Goal: Navigation & Orientation: Find specific page/section

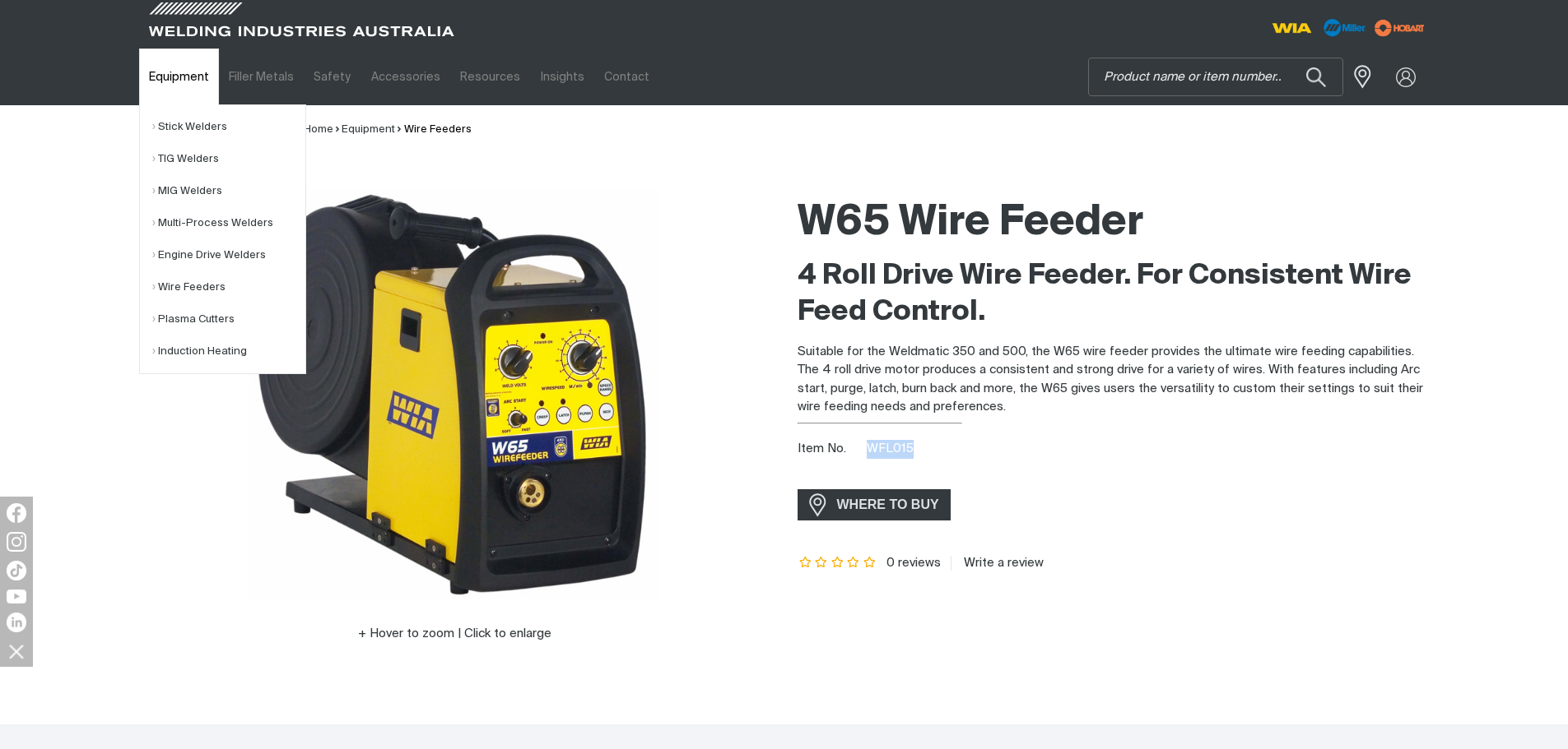
click at [146, 71] on link "Equipment" at bounding box center [179, 77] width 80 height 57
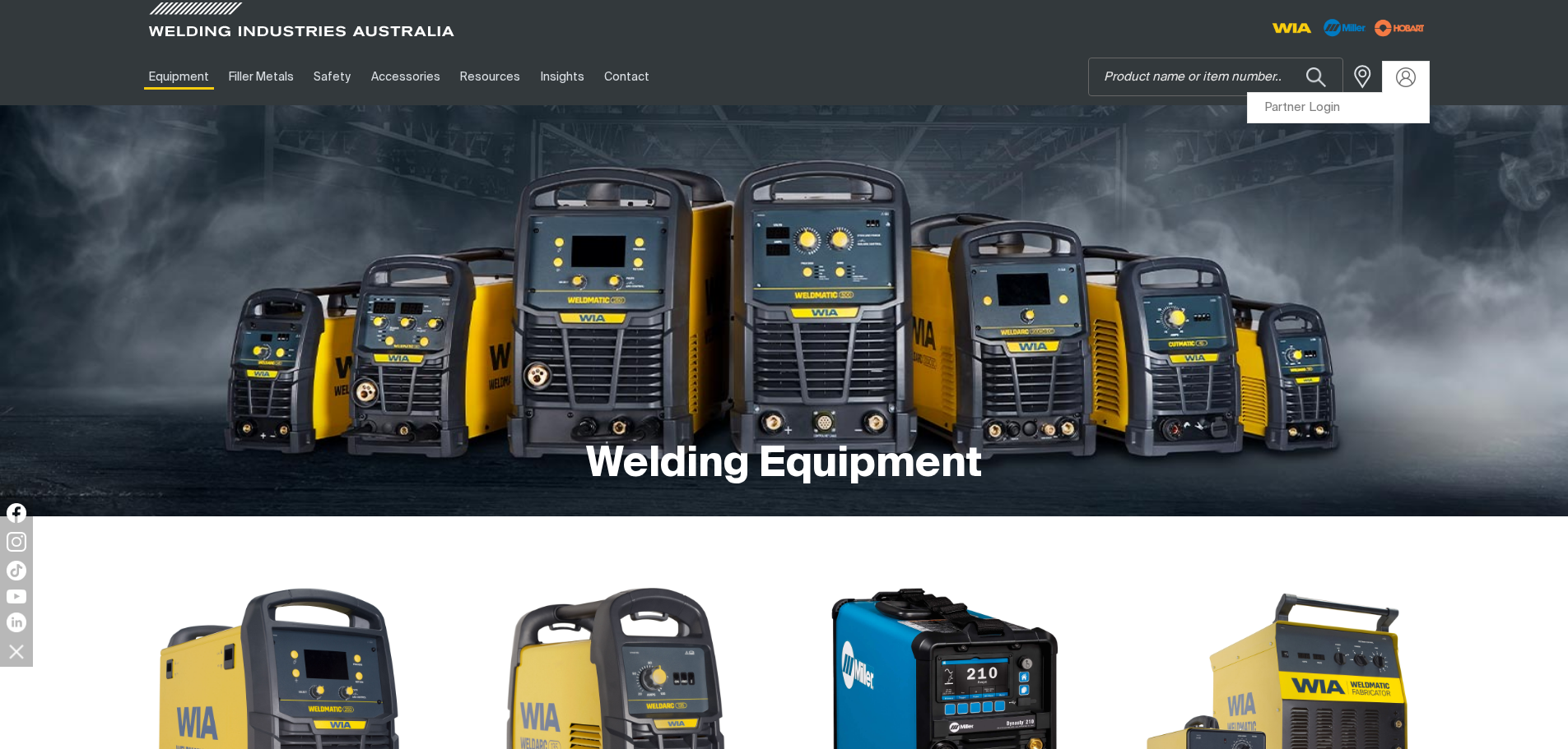
click at [1428, 78] on div at bounding box center [1405, 77] width 46 height 31
click at [1354, 107] on link "Partner Login" at bounding box center [1338, 109] width 181 height 30
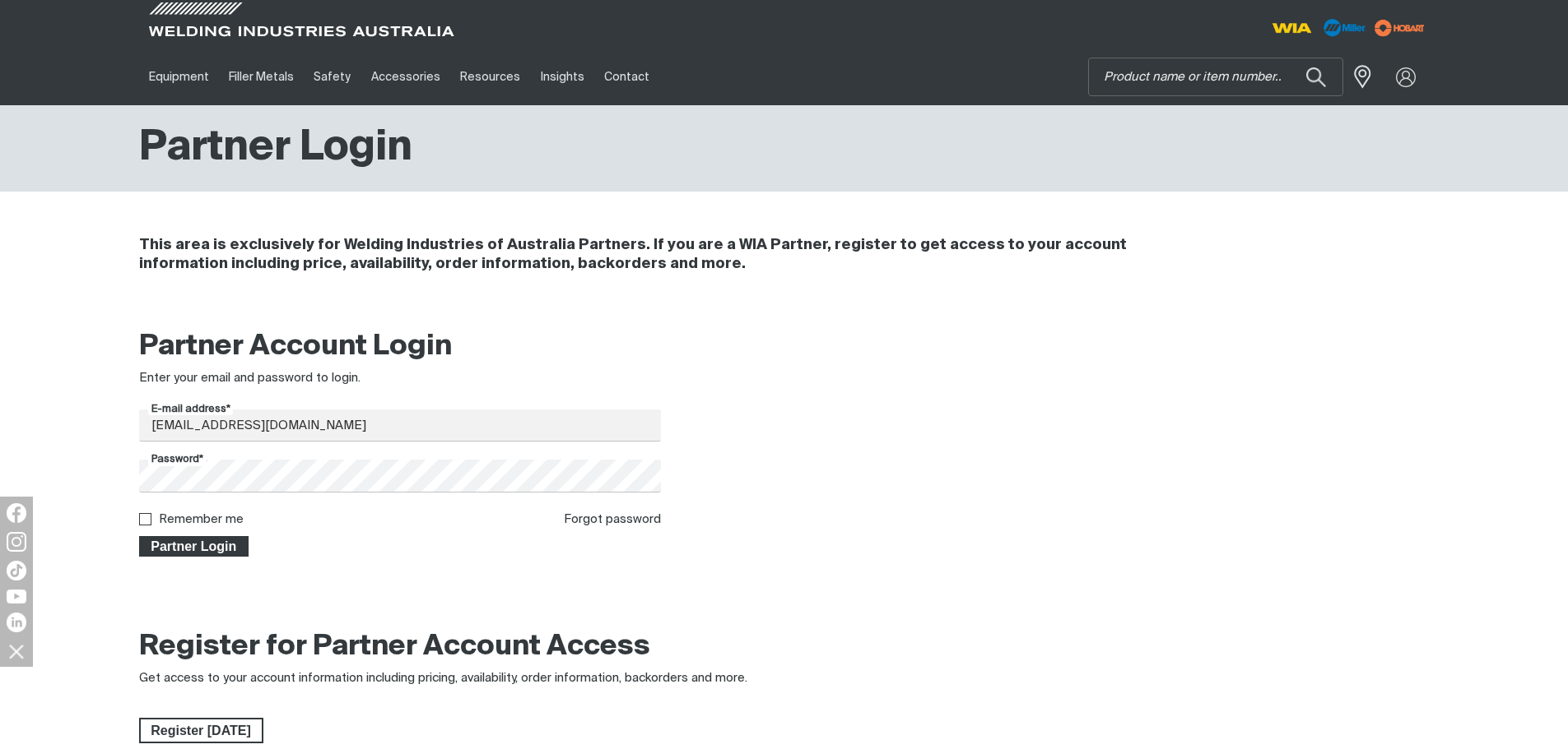
click at [224, 556] on span "Partner Login" at bounding box center [194, 547] width 107 height 21
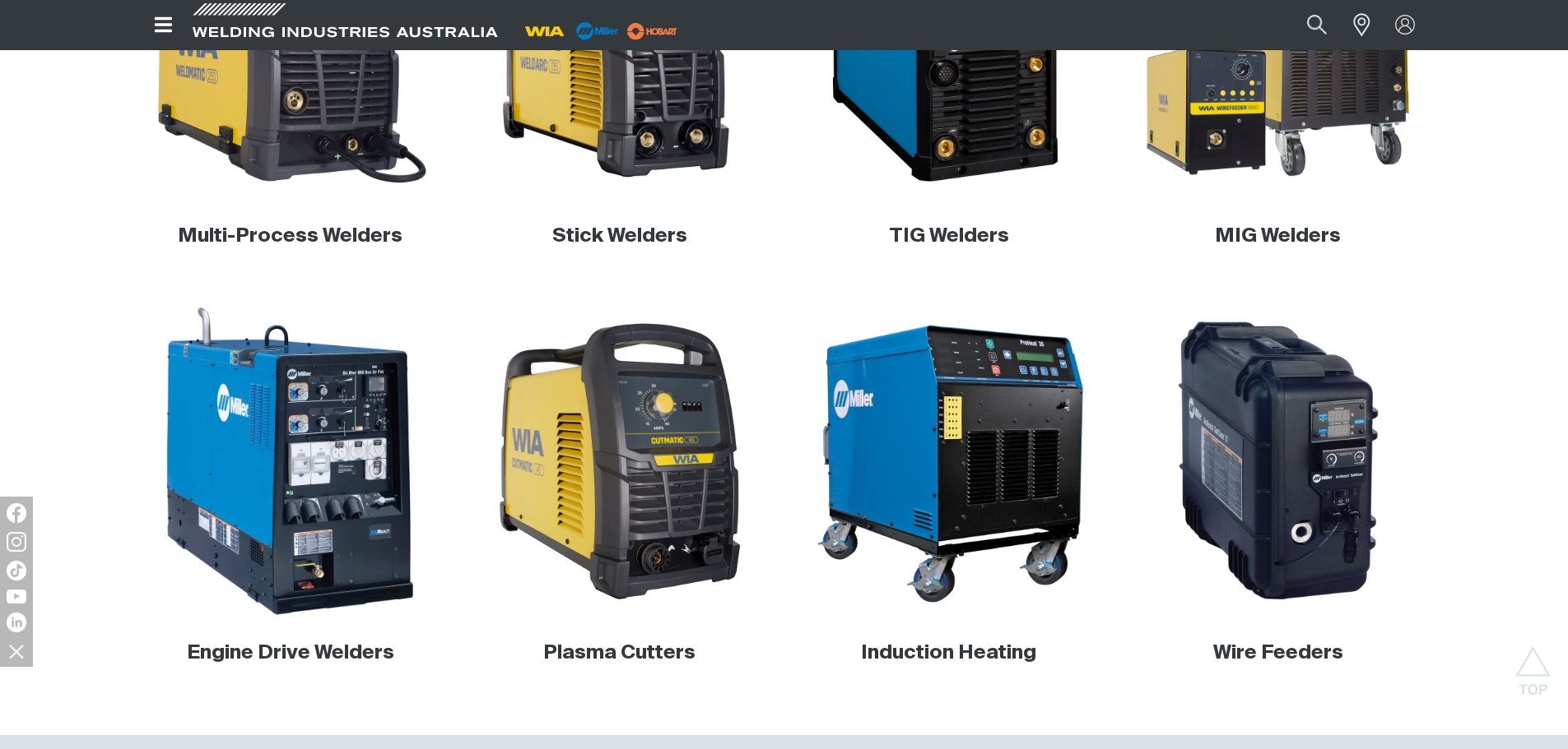
scroll to position [740, 0]
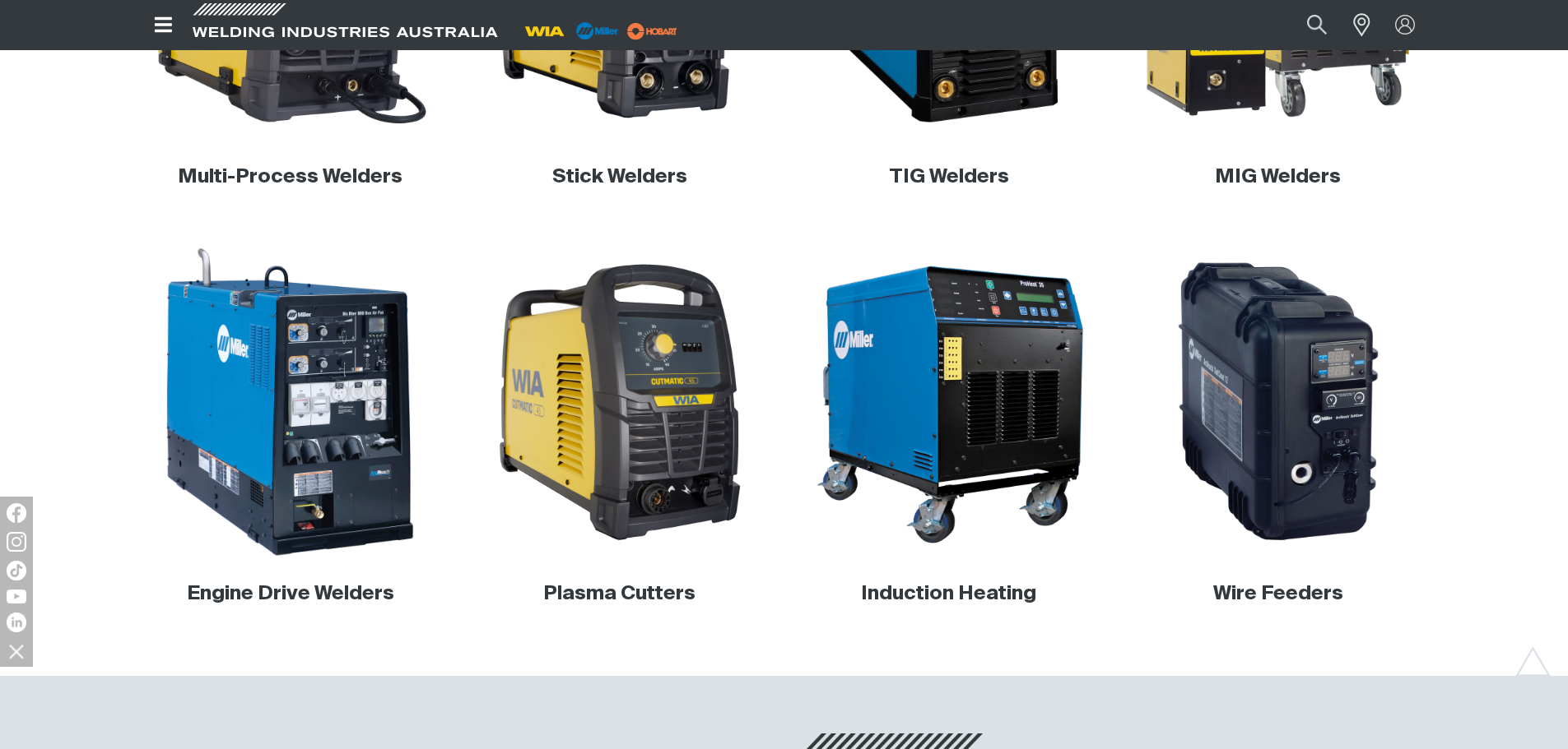
click at [265, 500] on img at bounding box center [290, 402] width 316 height 315
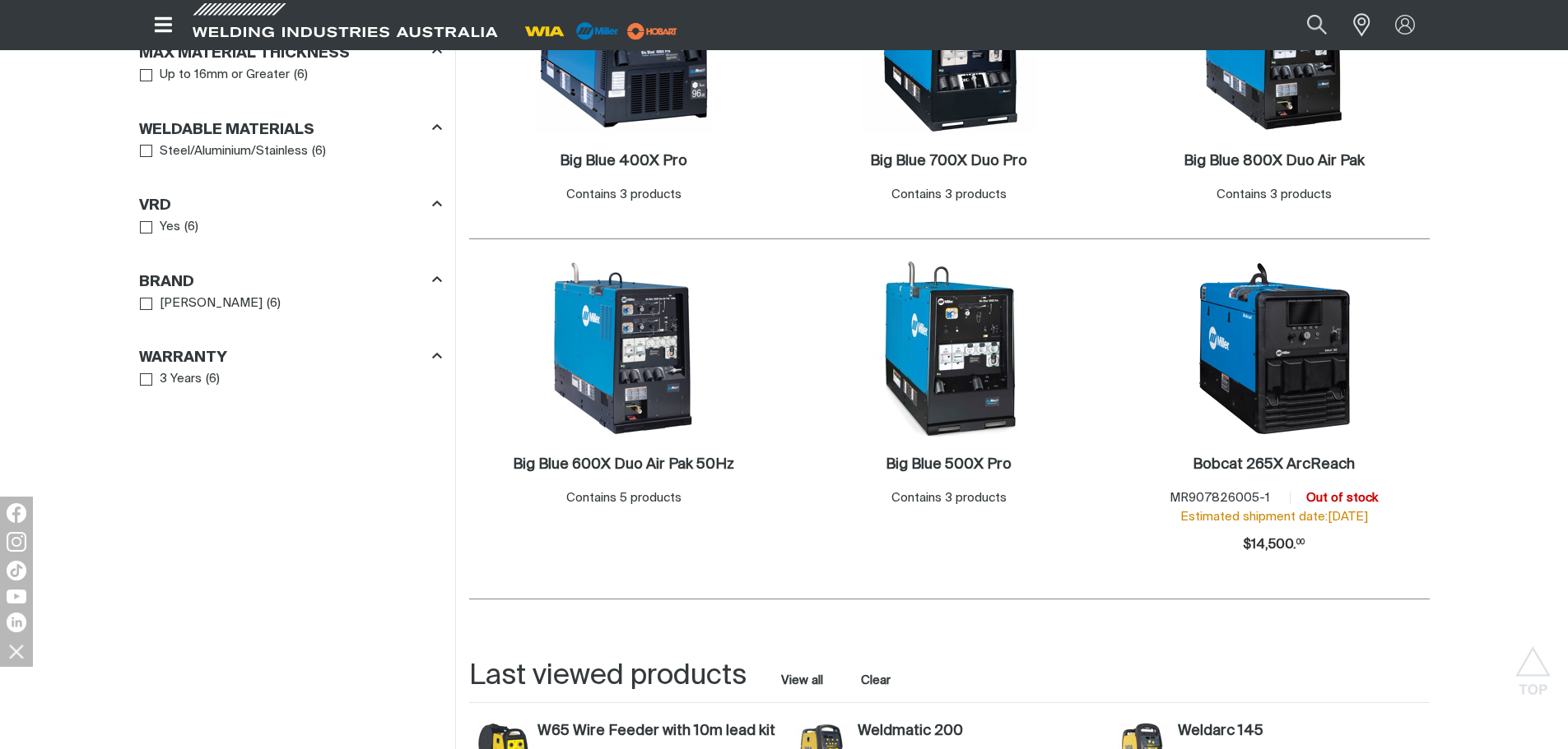
scroll to position [987, 0]
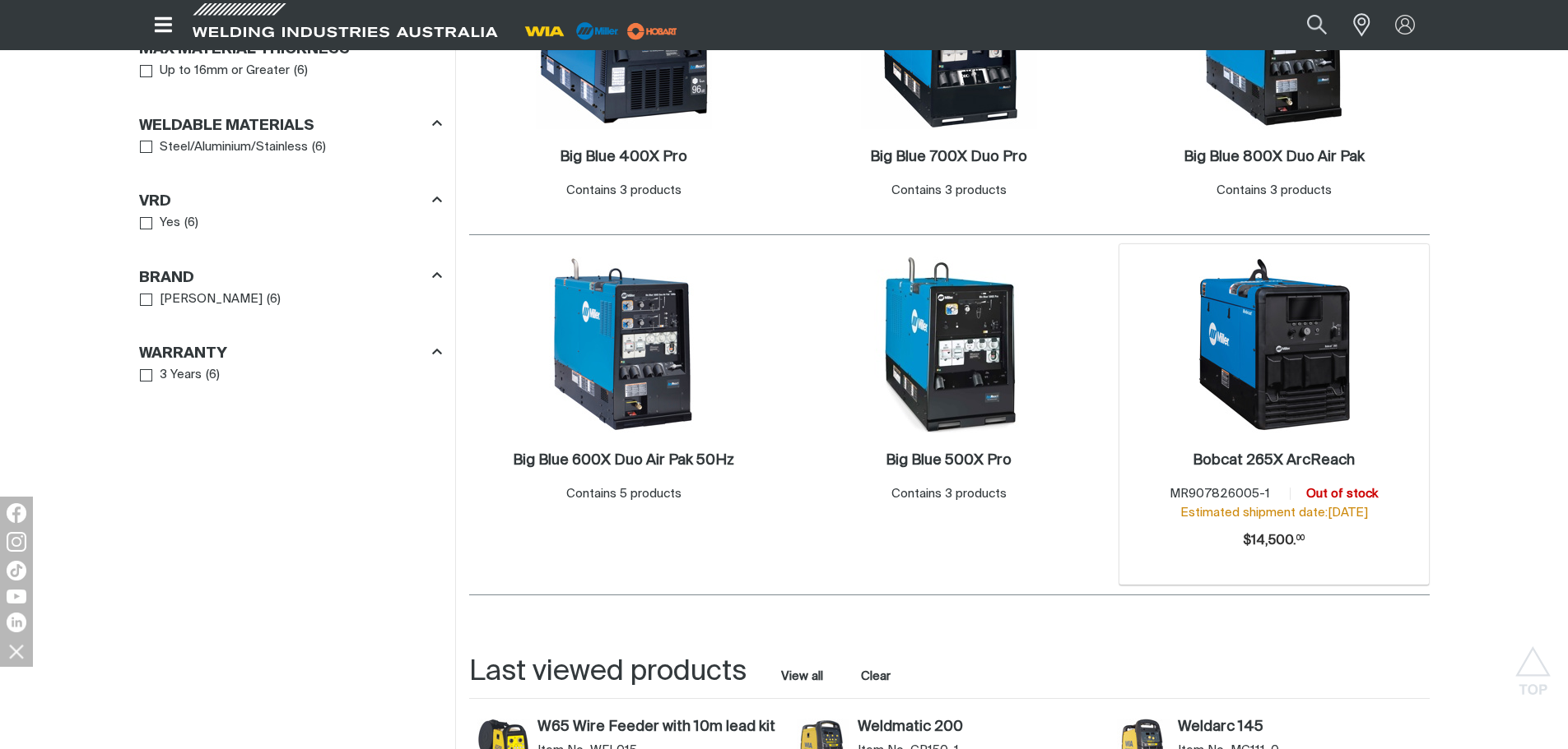
click at [1313, 390] on img at bounding box center [1273, 344] width 176 height 176
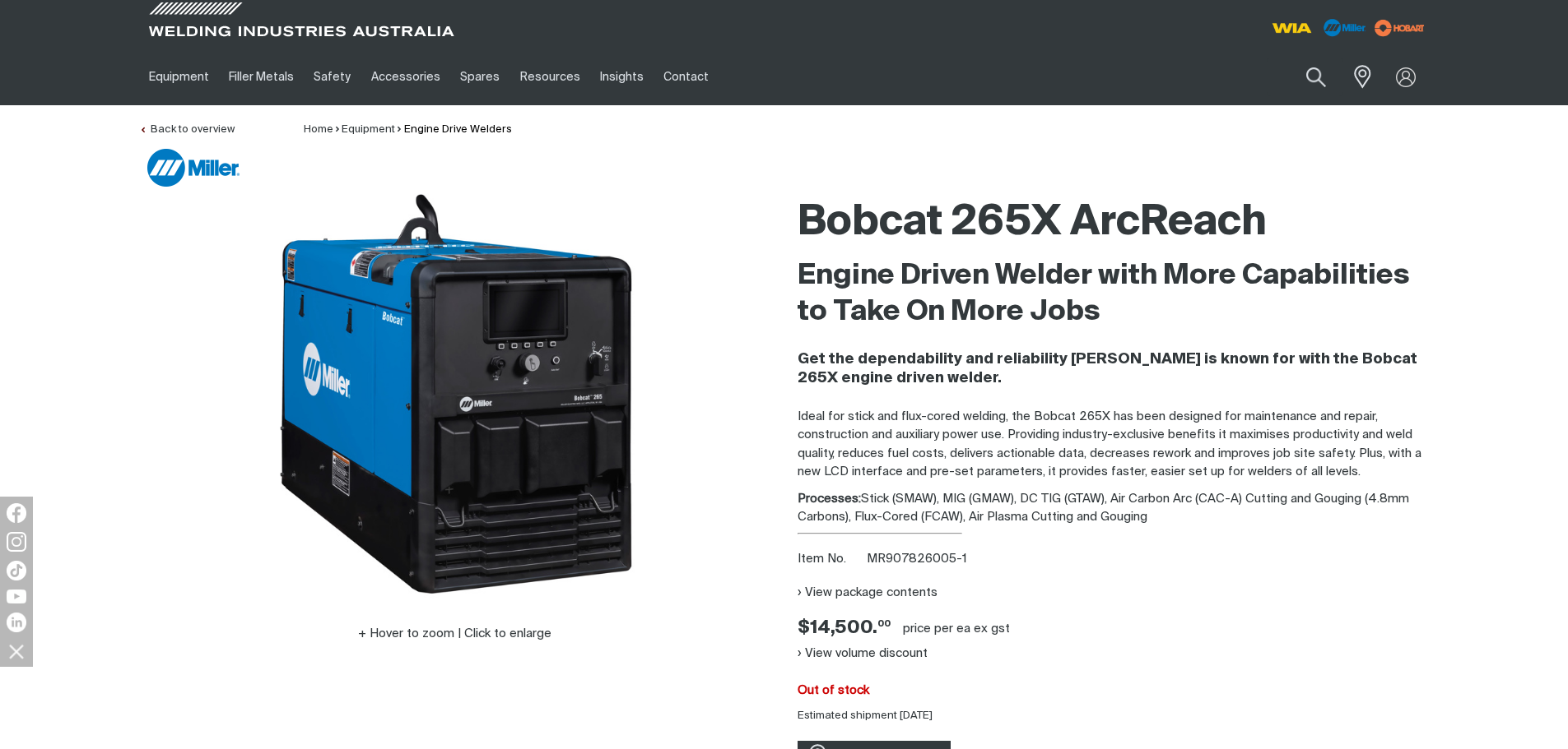
scroll to position [82, 0]
